Goal: Contribute content

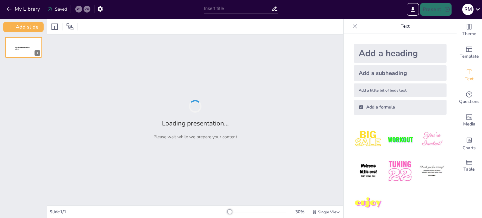
type input "Estrategias de Enseñanza Asistidas por IA para Educadores"
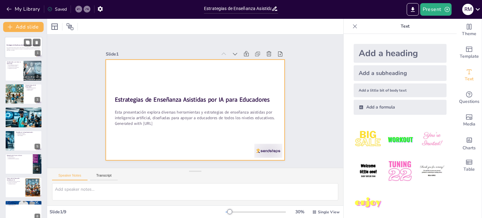
click at [21, 37] on div at bounding box center [24, 47] width 38 height 21
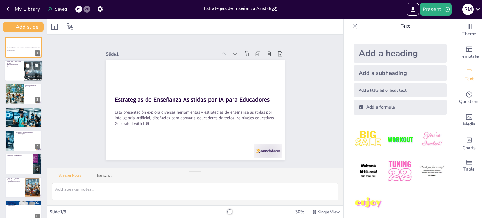
click at [14, 68] on p "Optimización de recursos" at bounding box center [15, 68] width 14 height 1
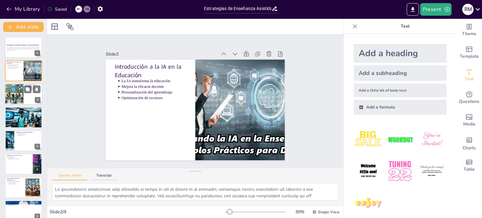
click at [16, 97] on div at bounding box center [13, 94] width 21 height 21
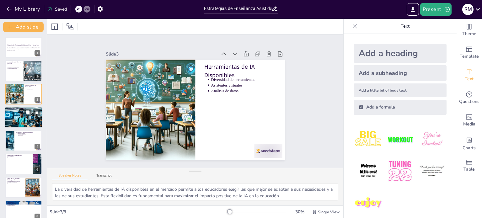
click at [16, 119] on div at bounding box center [24, 118] width 38 height 22
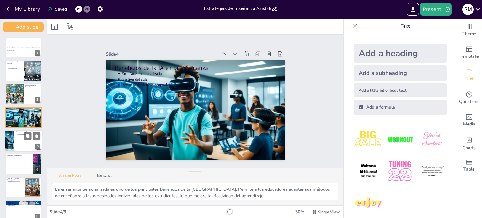
click at [16, 140] on div at bounding box center [24, 140] width 38 height 21
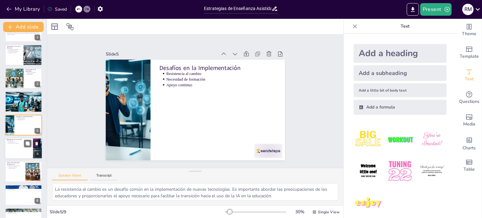
click at [18, 153] on div at bounding box center [24, 148] width 38 height 21
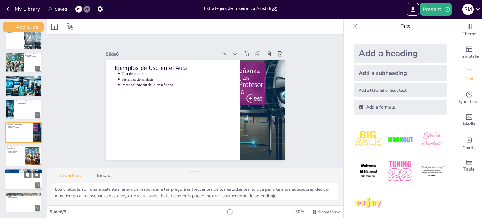
click at [21, 178] on div at bounding box center [24, 179] width 38 height 21
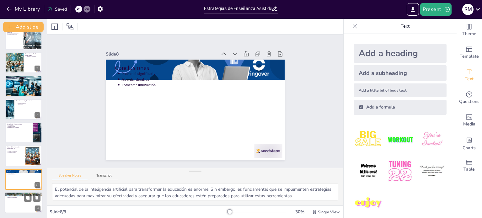
click at [18, 203] on div at bounding box center [24, 202] width 38 height 21
type textarea "Los cursos en línea son una excelente manera para que los educadores adquieran …"
